Goal: Check status: Check status

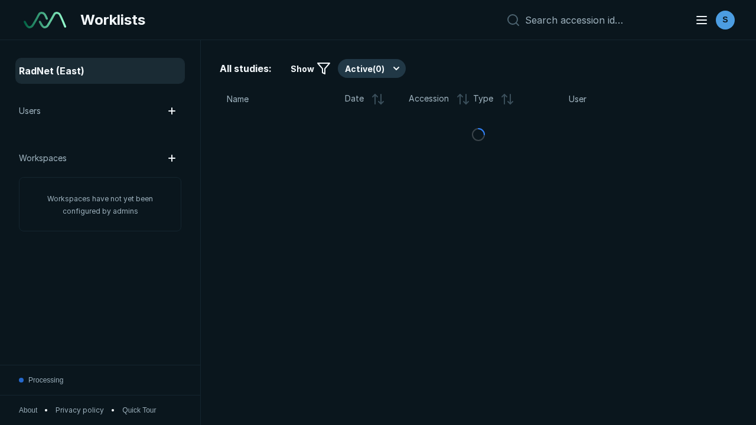
scroll to position [3225, 4919]
